Goal: Task Accomplishment & Management: Use online tool/utility

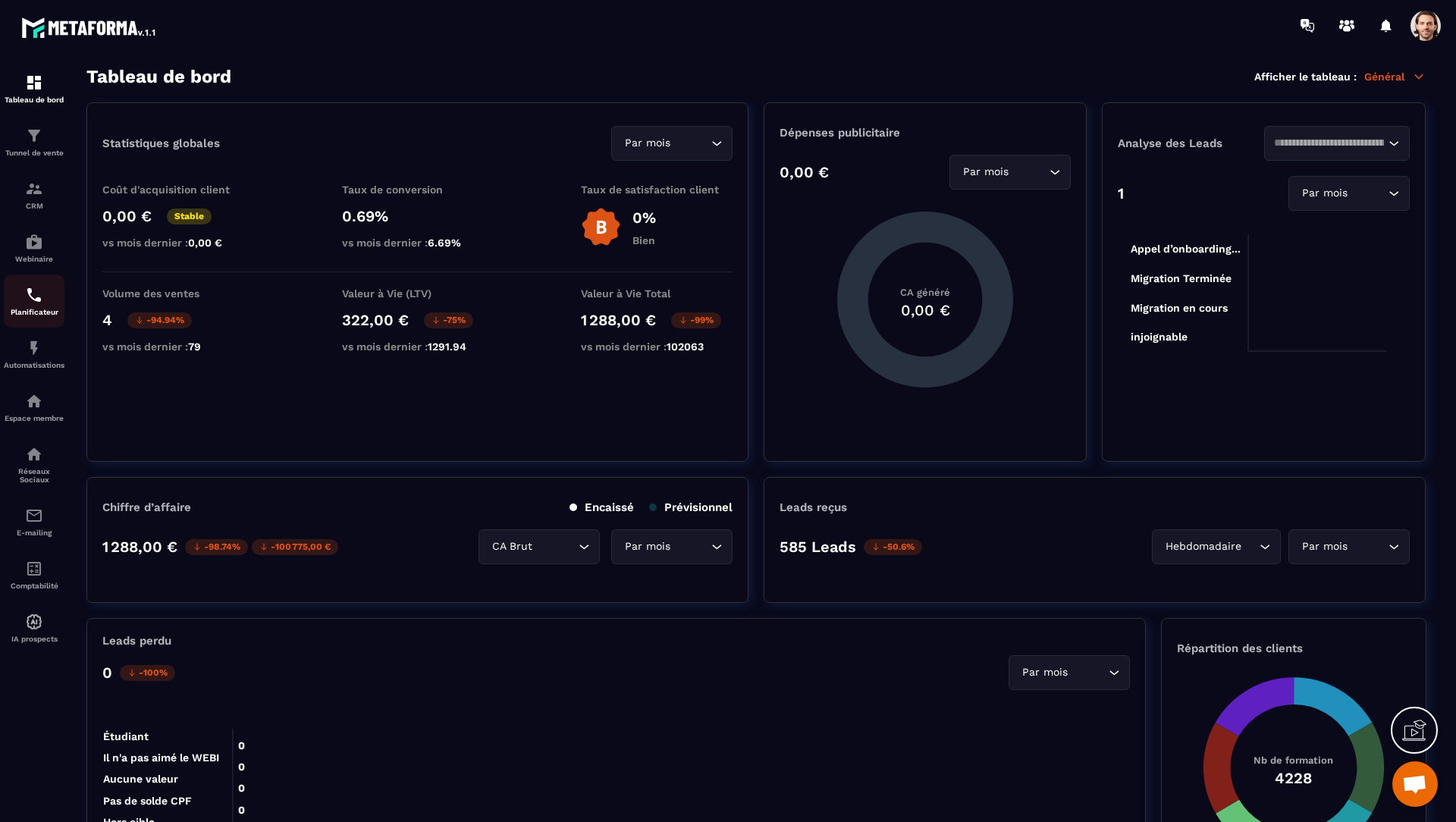
click at [36, 314] on p "Planificateur" at bounding box center [34, 312] width 61 height 8
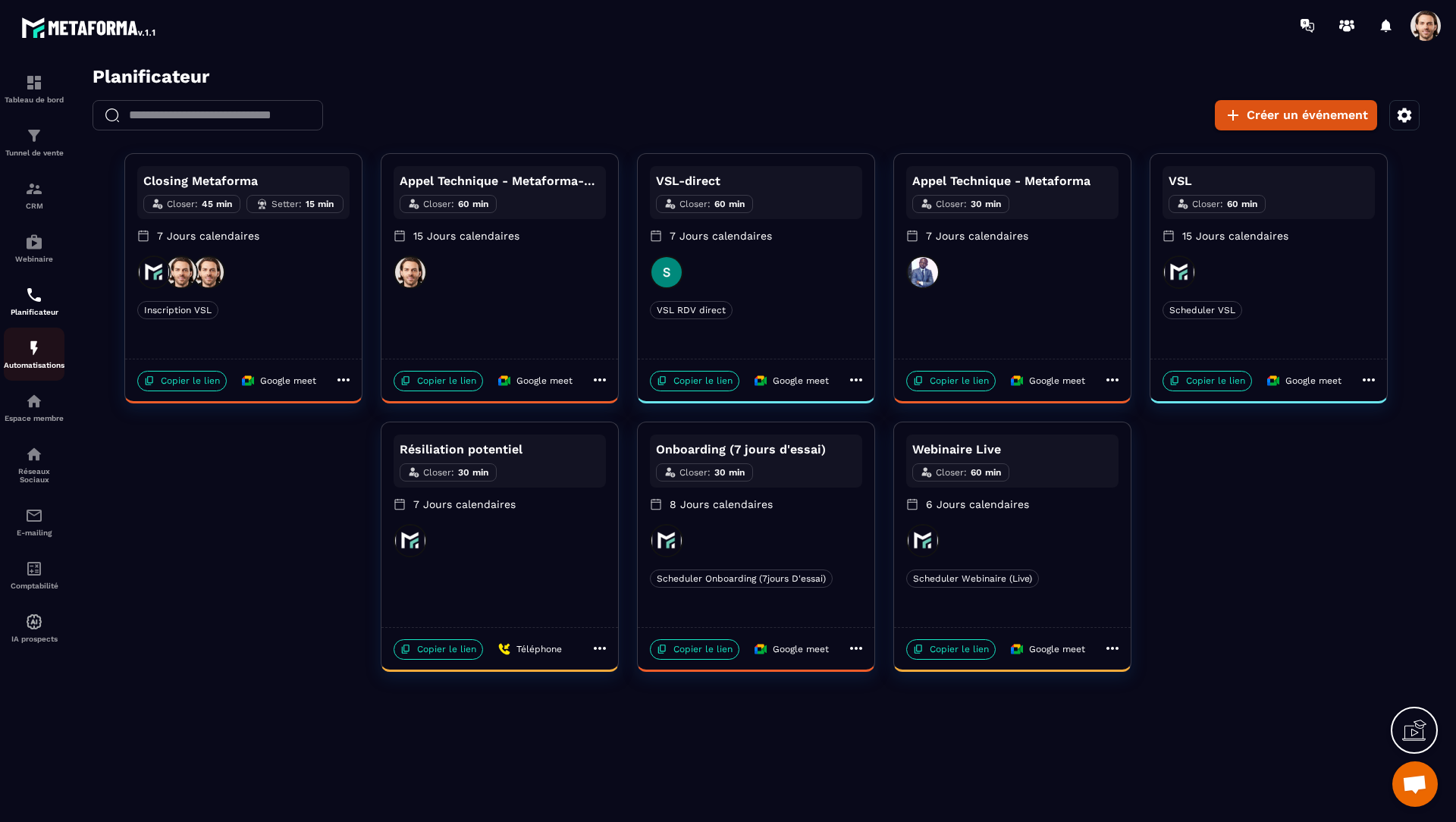
click at [28, 357] on img at bounding box center [34, 348] width 18 height 18
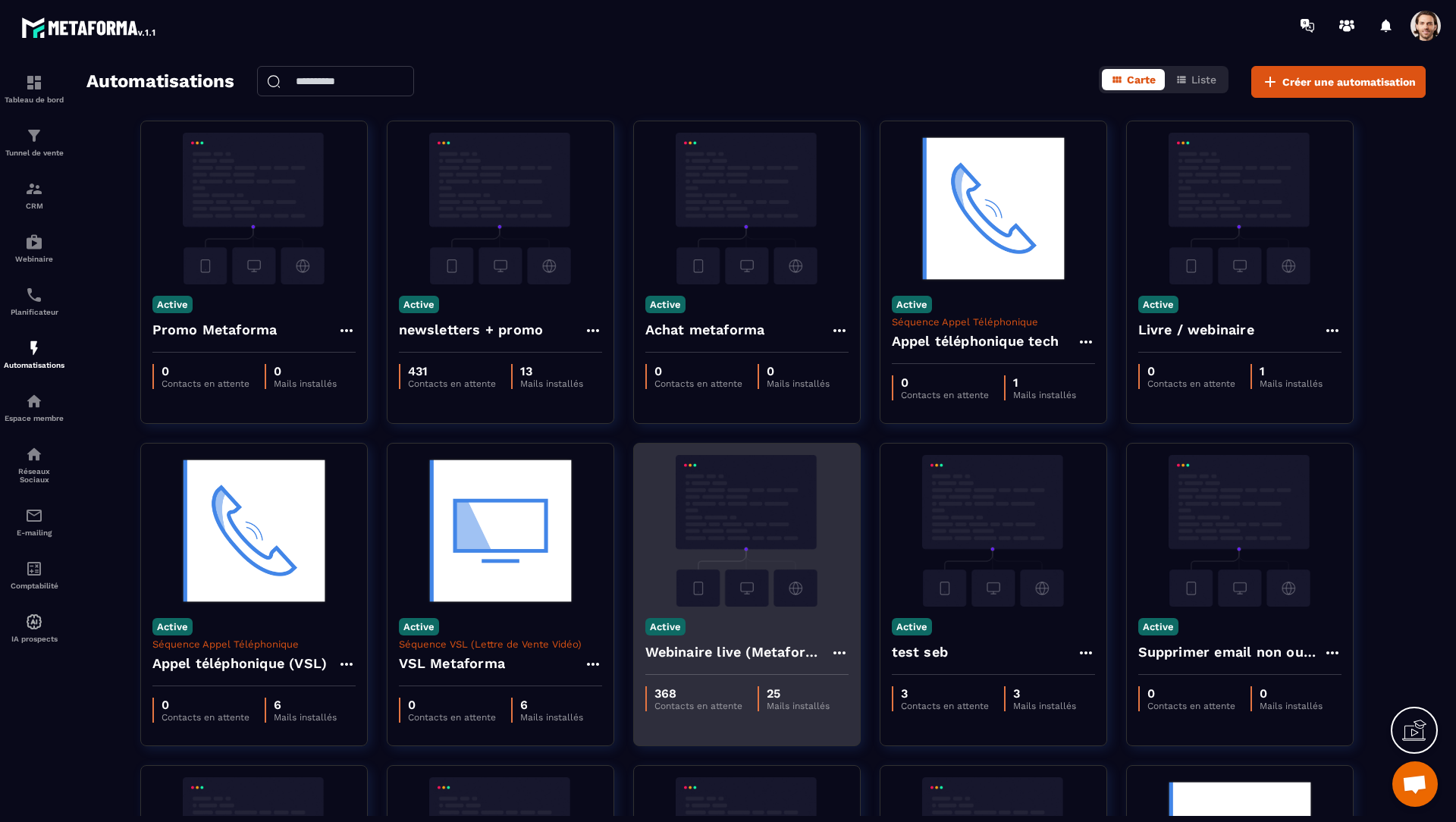
click at [740, 622] on div "Active Webinaire live (Metaforma)" at bounding box center [746, 640] width 226 height 69
click at [730, 641] on h4 "Webinaire live (Metaforma)" at bounding box center [737, 651] width 185 height 21
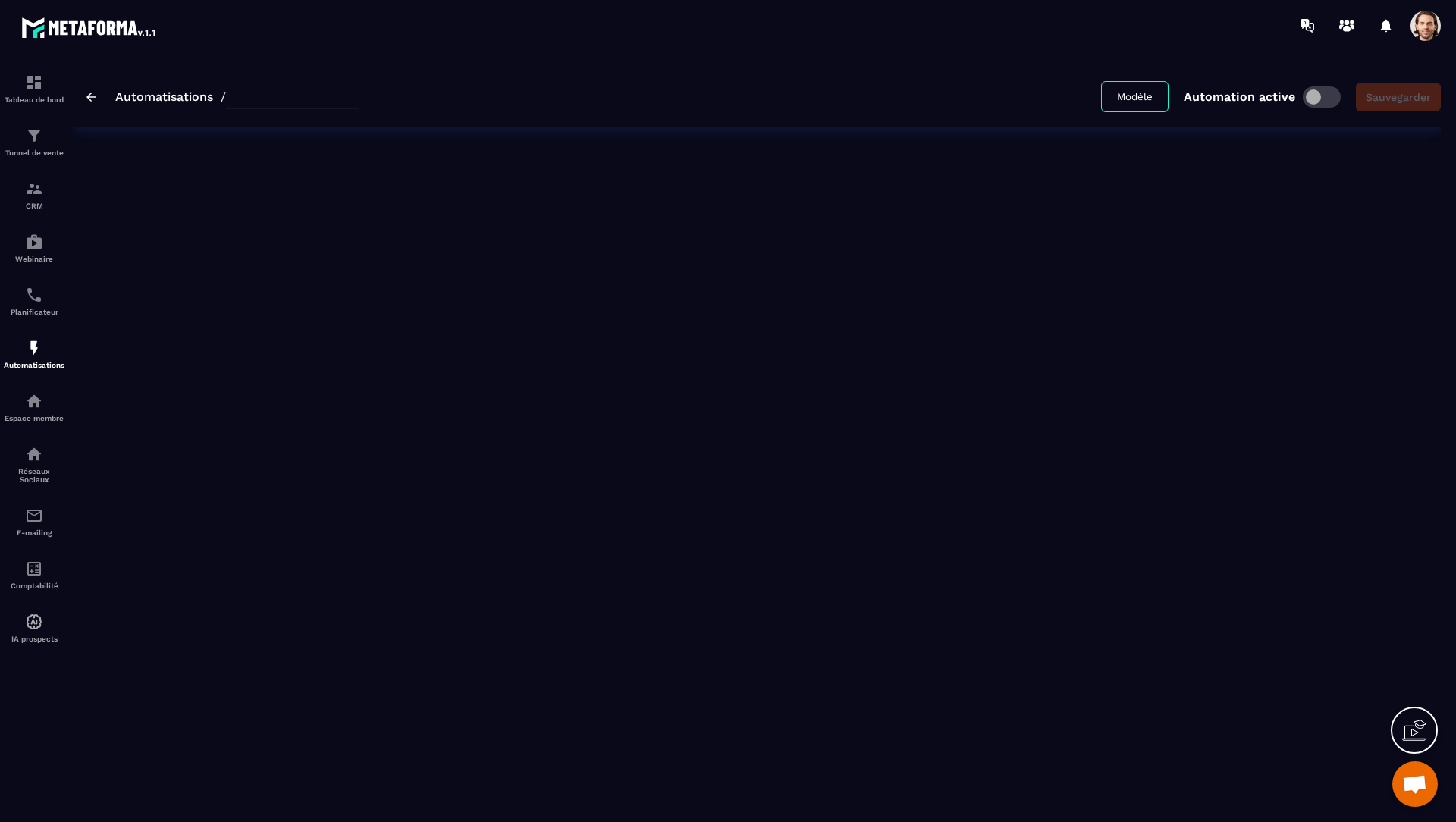
type input "**********"
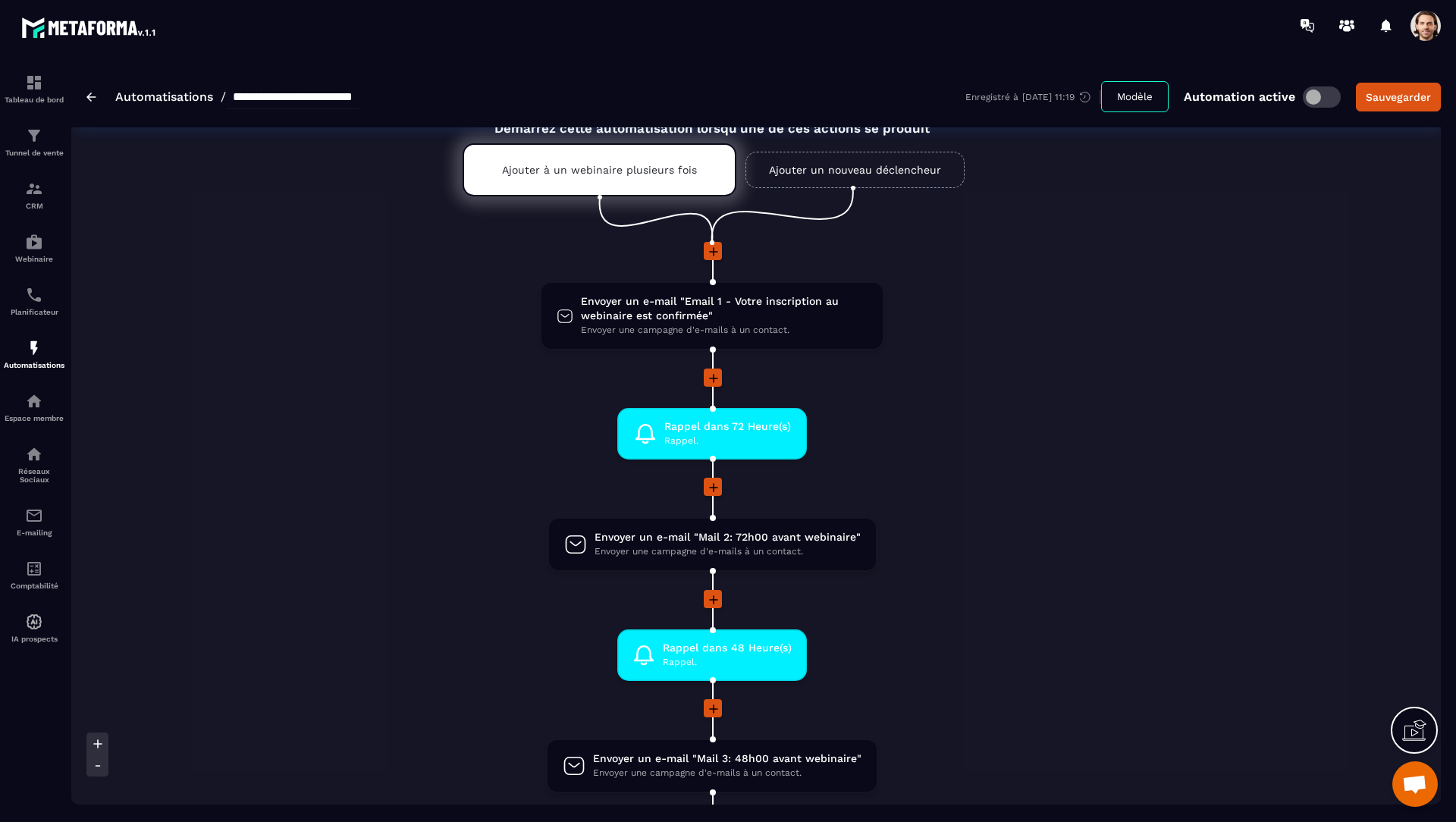
scroll to position [55, 0]
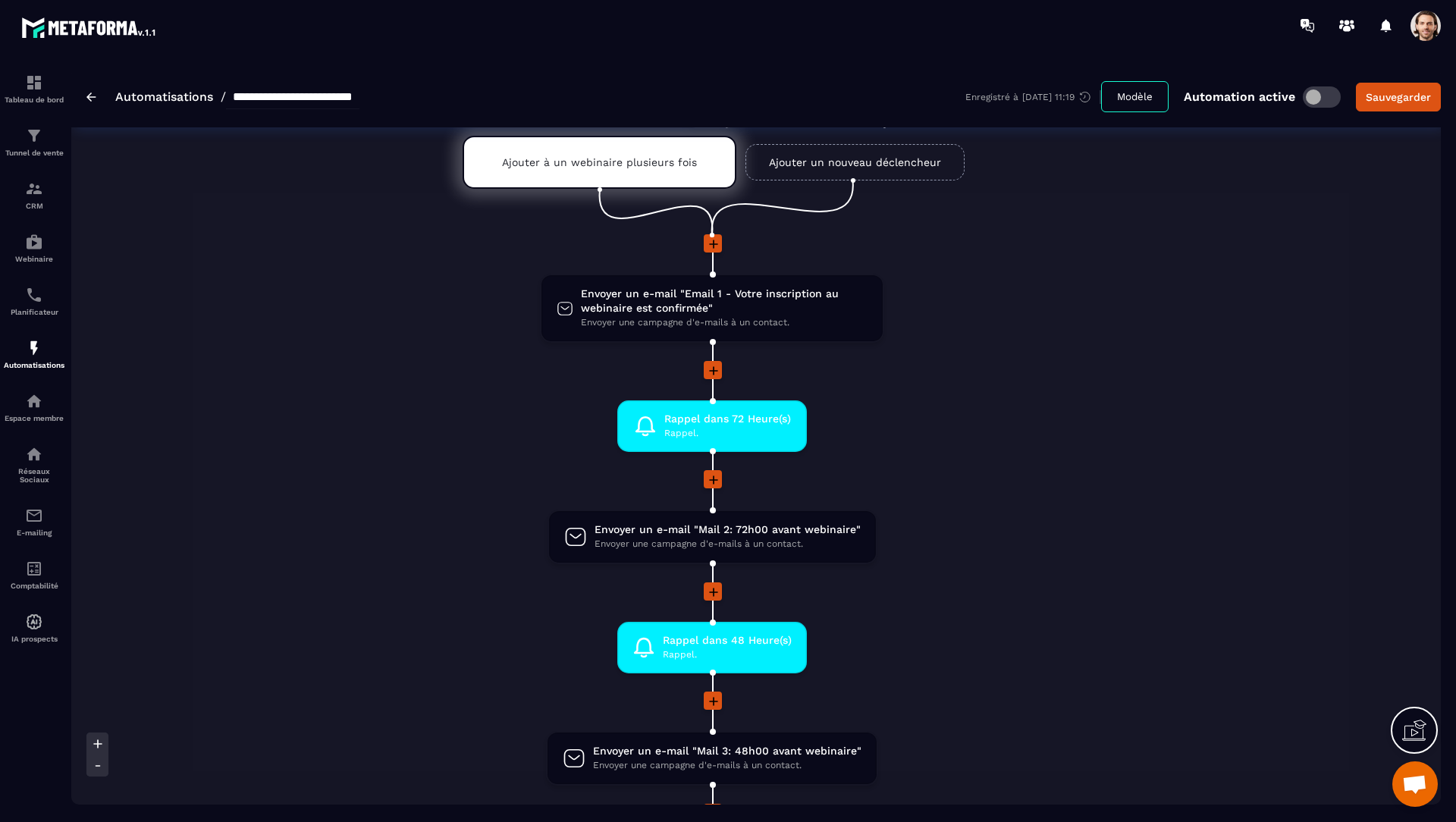
click at [564, 169] on div "Ajouter à un webinaire plusieurs fois" at bounding box center [598, 162] width 273 height 53
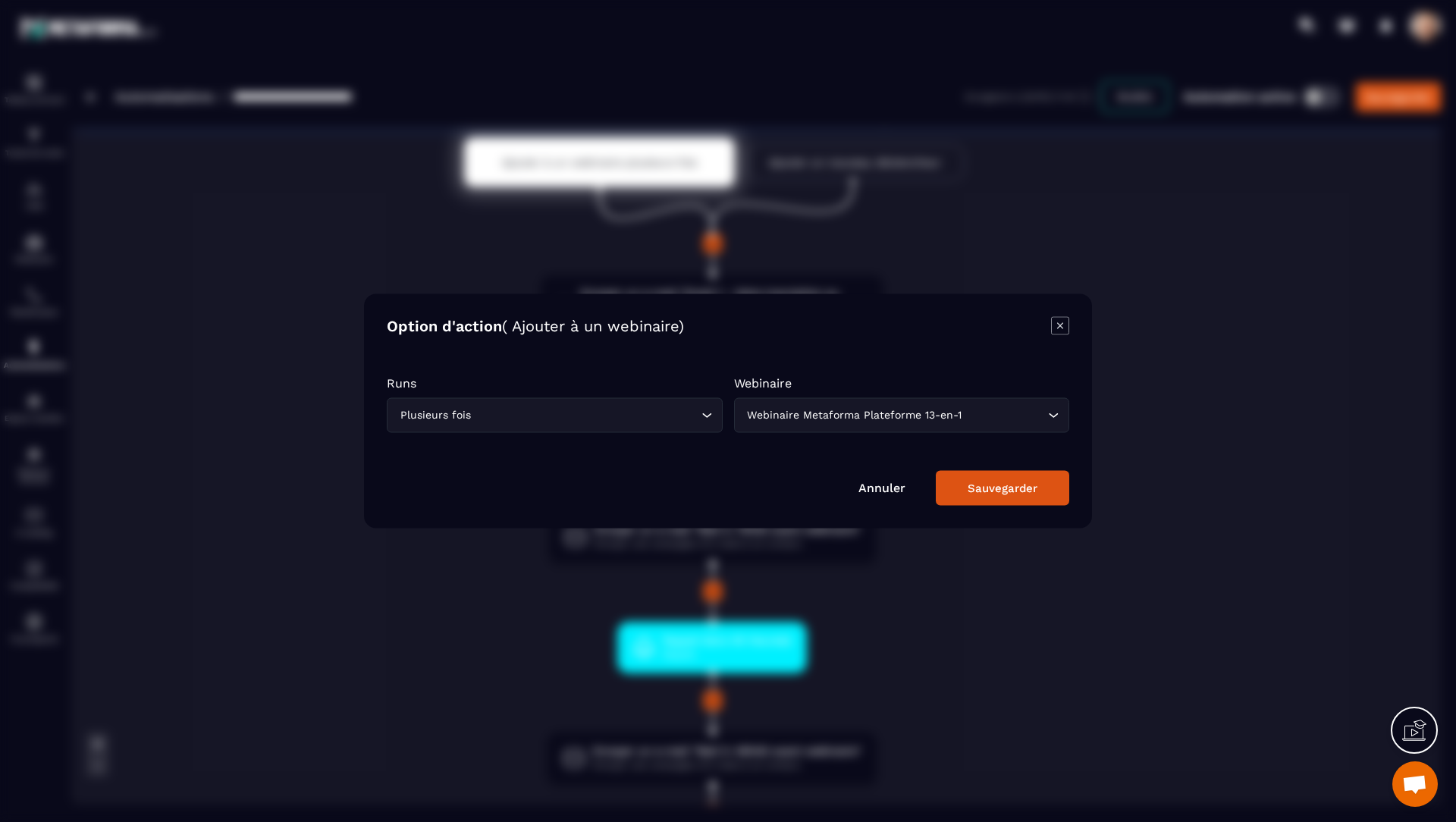
click at [326, 296] on div "Modal window" at bounding box center [728, 411] width 1456 height 822
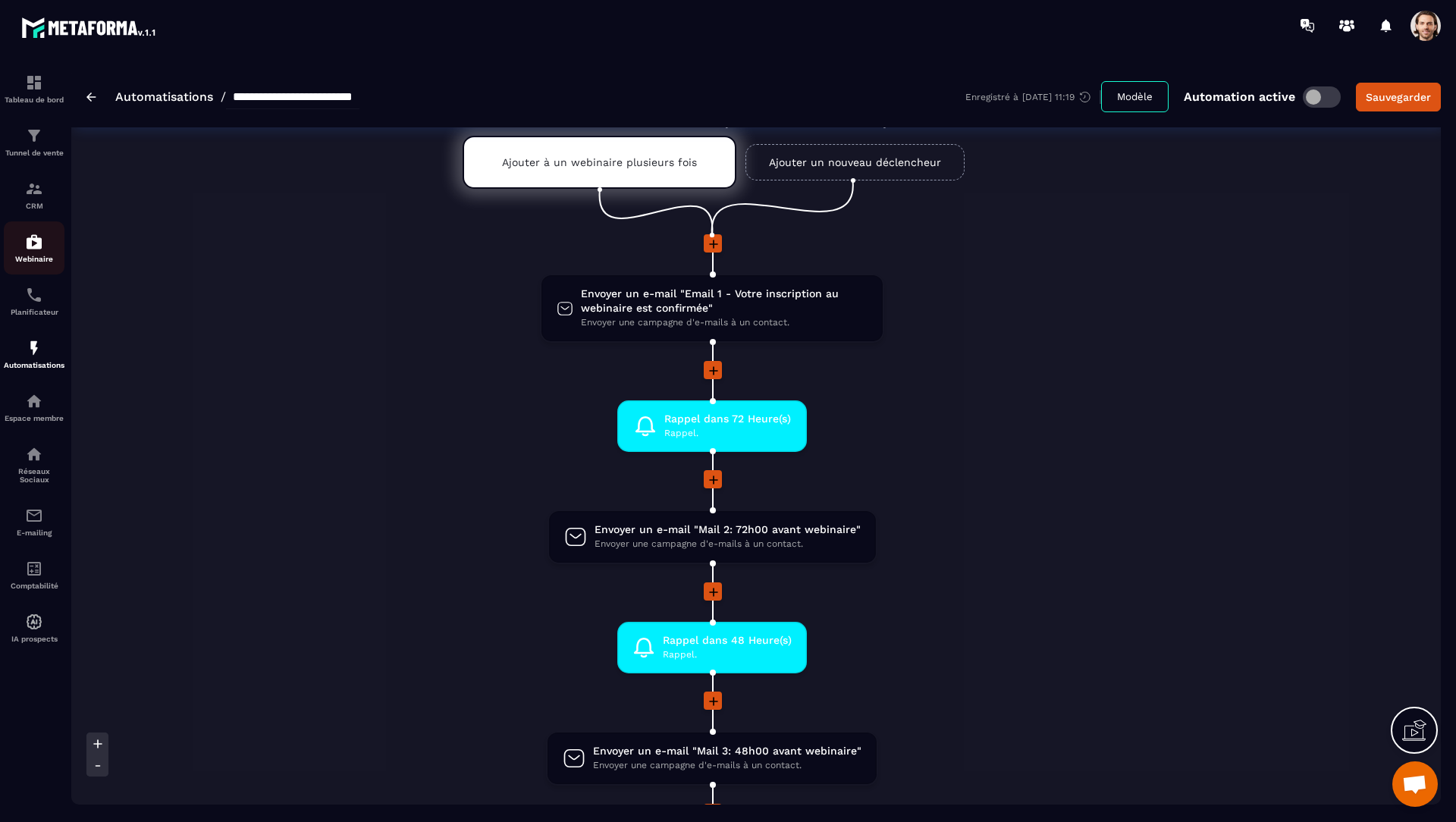
click at [28, 257] on p "Webinaire" at bounding box center [34, 258] width 61 height 8
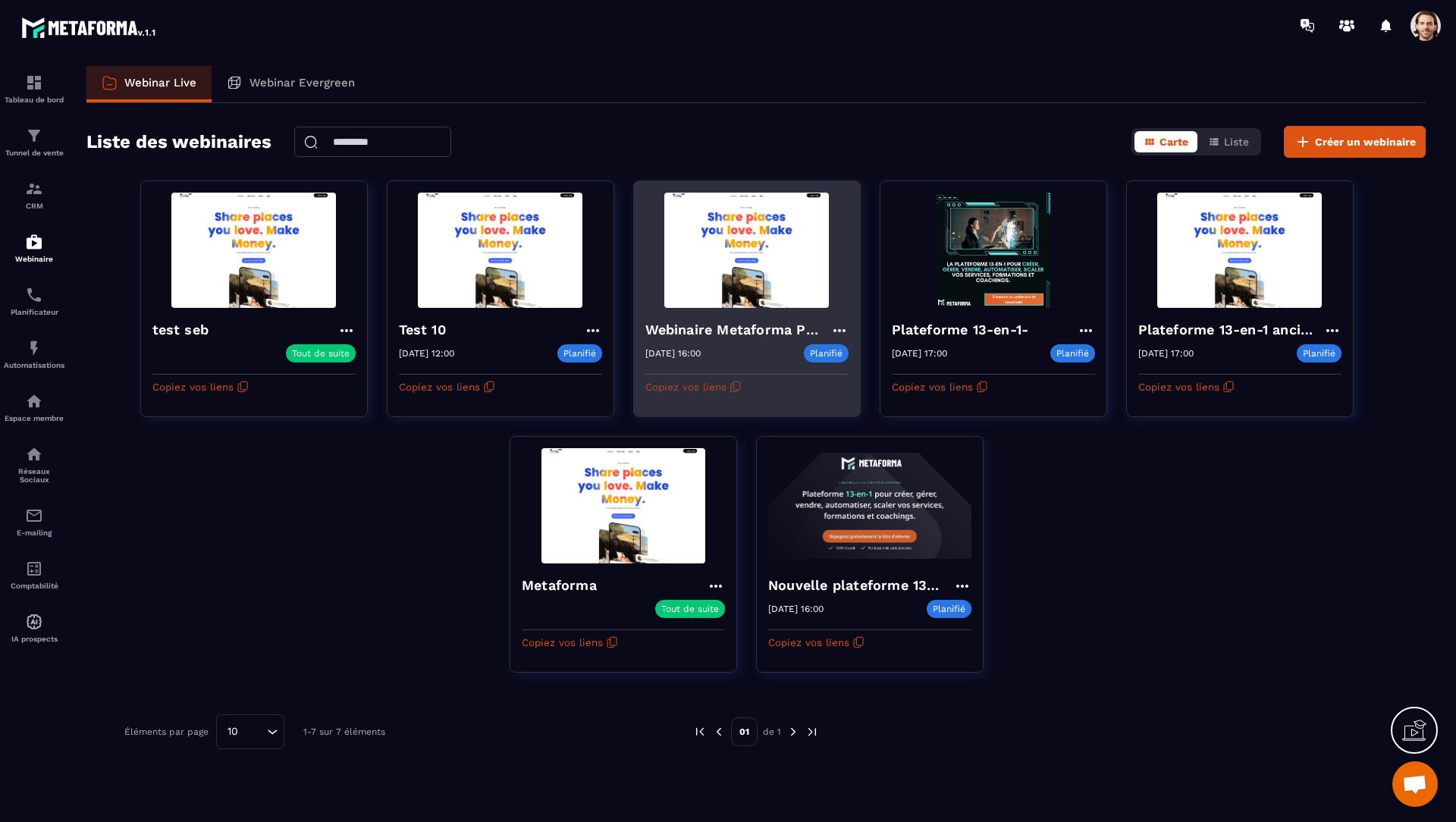
click at [722, 390] on button "Copiez vos liens" at bounding box center [693, 387] width 96 height 24
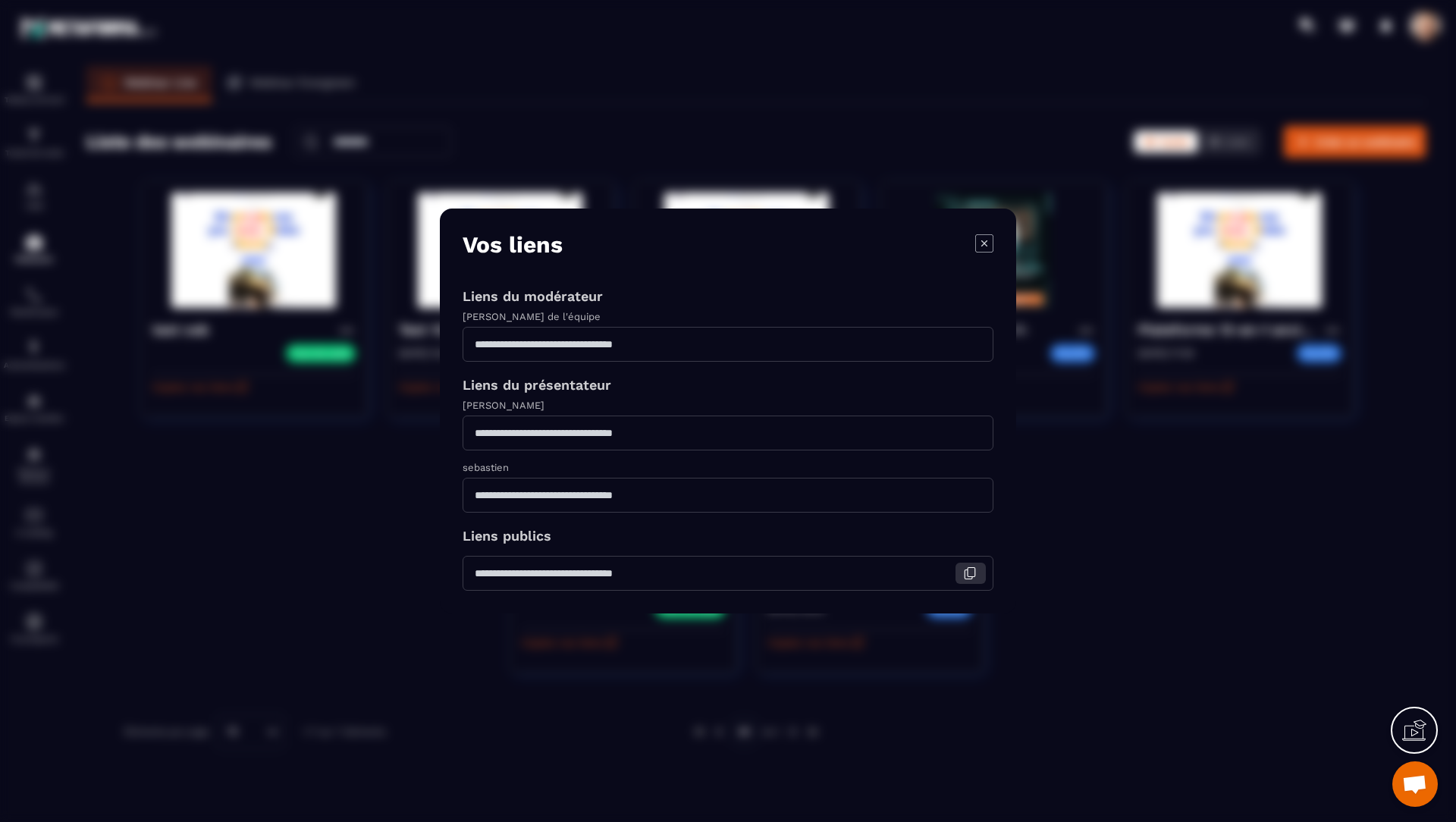
click at [964, 577] on icon "Modal window" at bounding box center [968, 575] width 8 height 9
click at [984, 247] on icon "Modal window" at bounding box center [984, 244] width 18 height 18
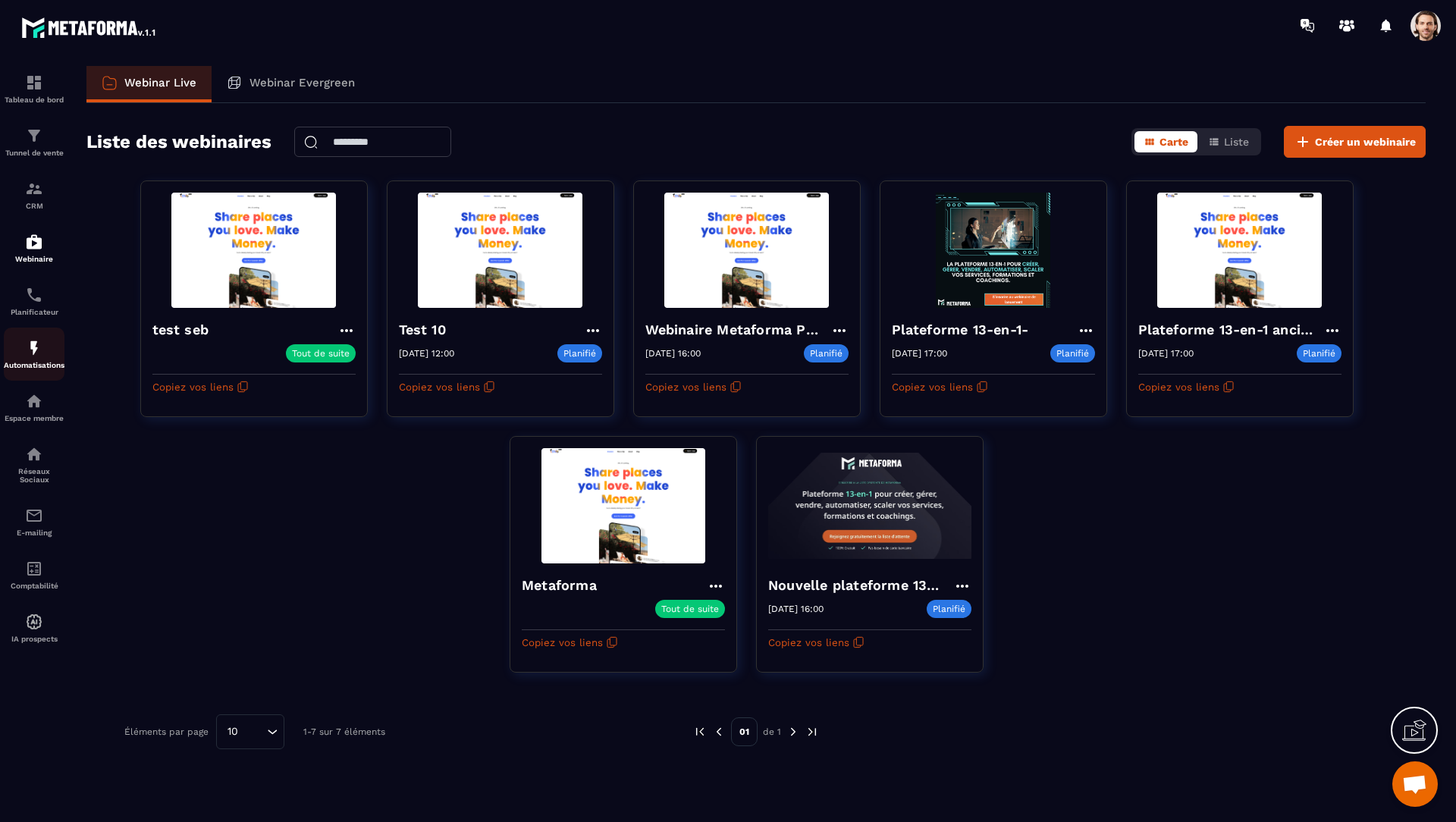
click at [31, 353] on img at bounding box center [34, 348] width 18 height 18
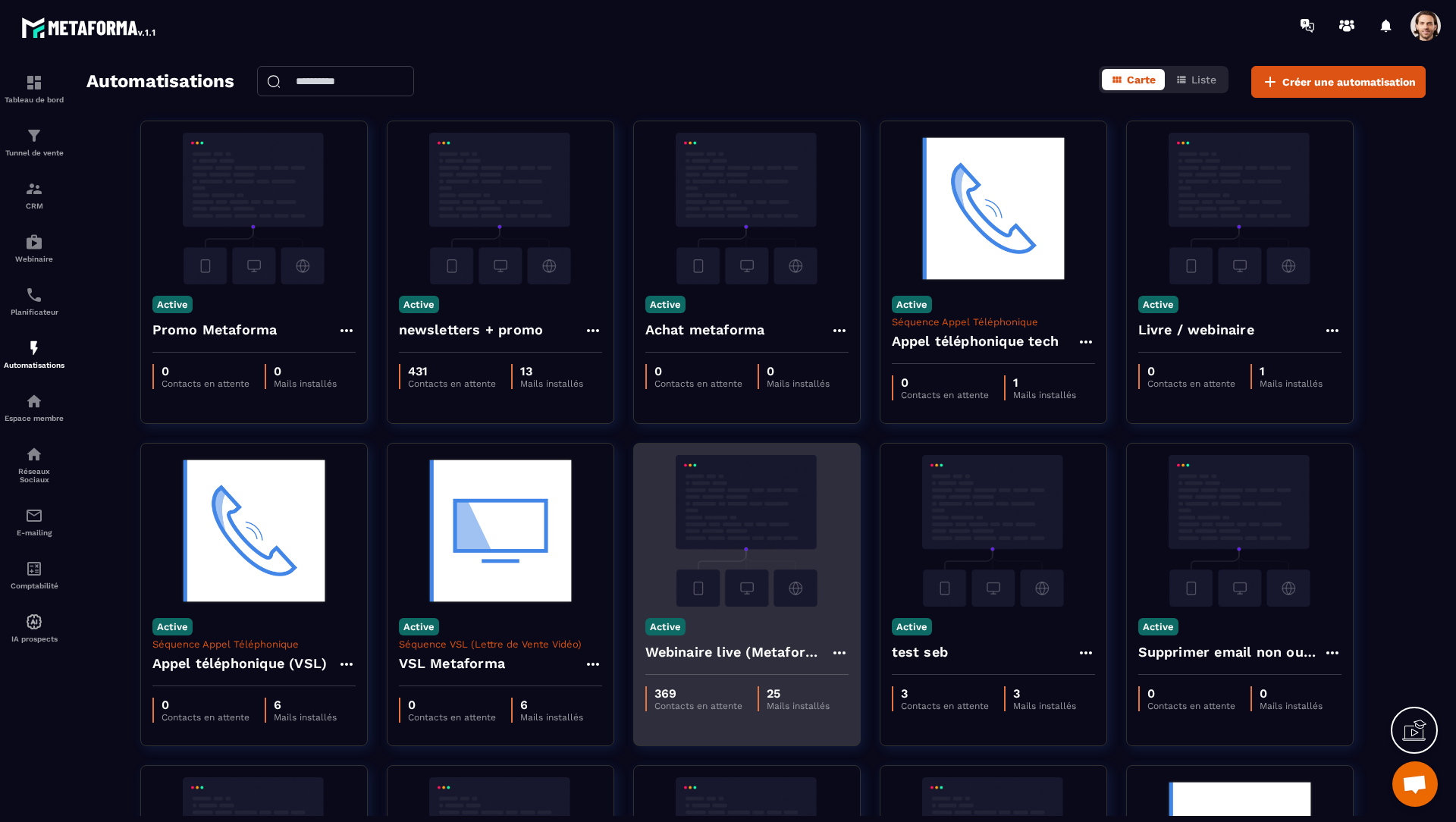
click at [715, 650] on h4 "Webinaire live (Metaforma)" at bounding box center [737, 651] width 185 height 21
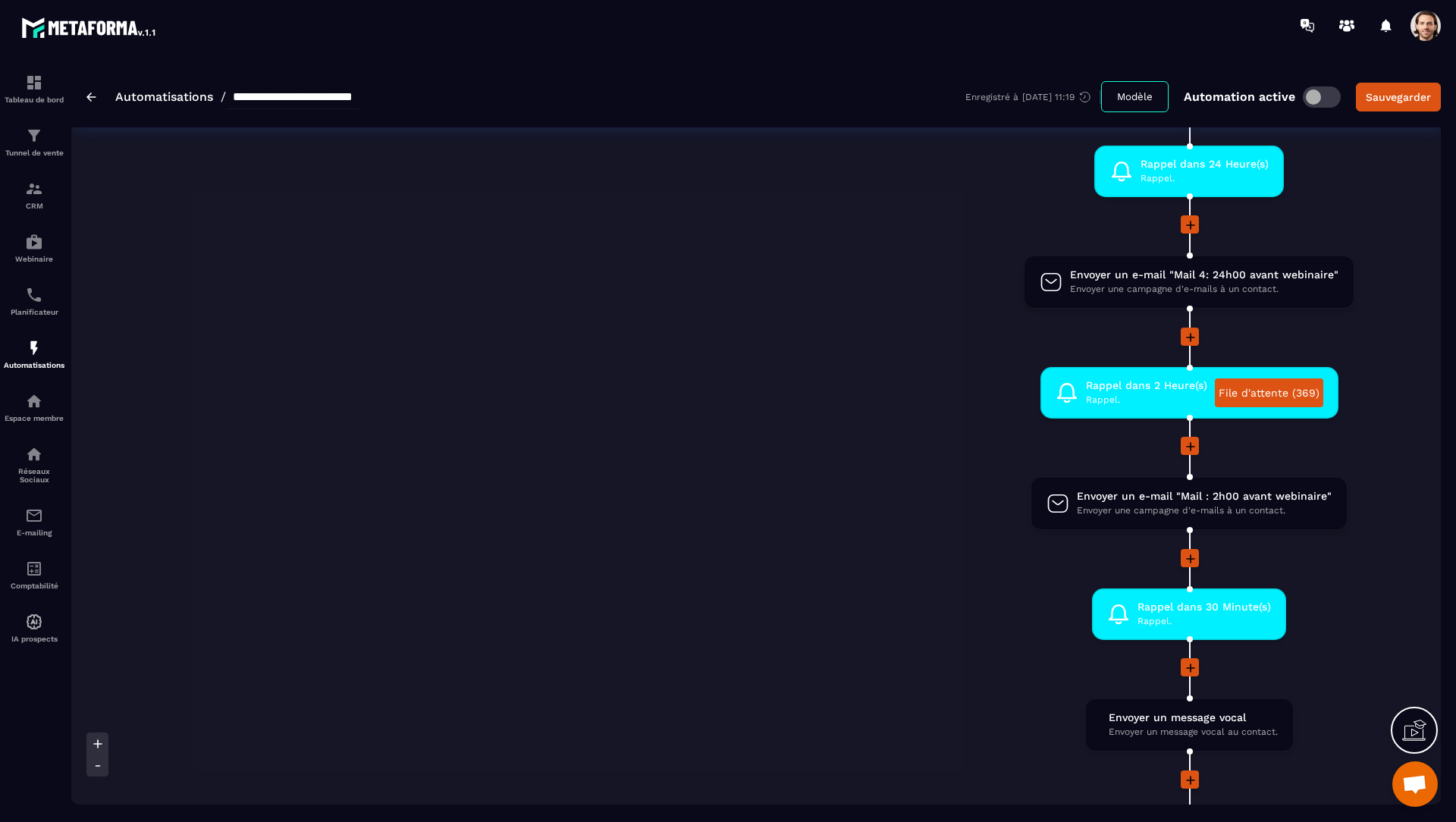
scroll to position [752, 0]
click at [1290, 401] on link "File d'attente (369)" at bounding box center [1268, 392] width 108 height 29
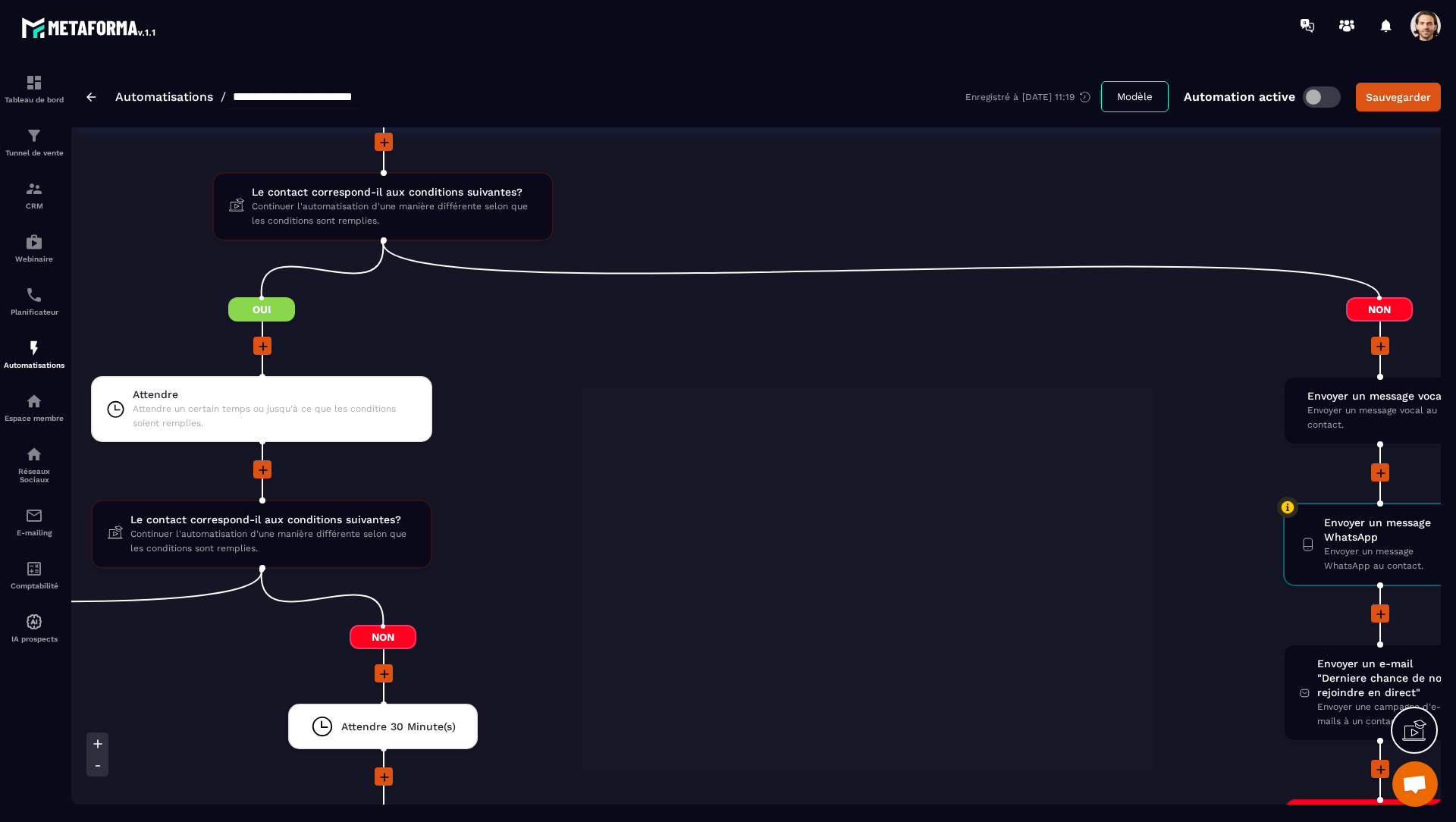
scroll to position [0, 748]
